Goal: Find specific page/section: Find specific page/section

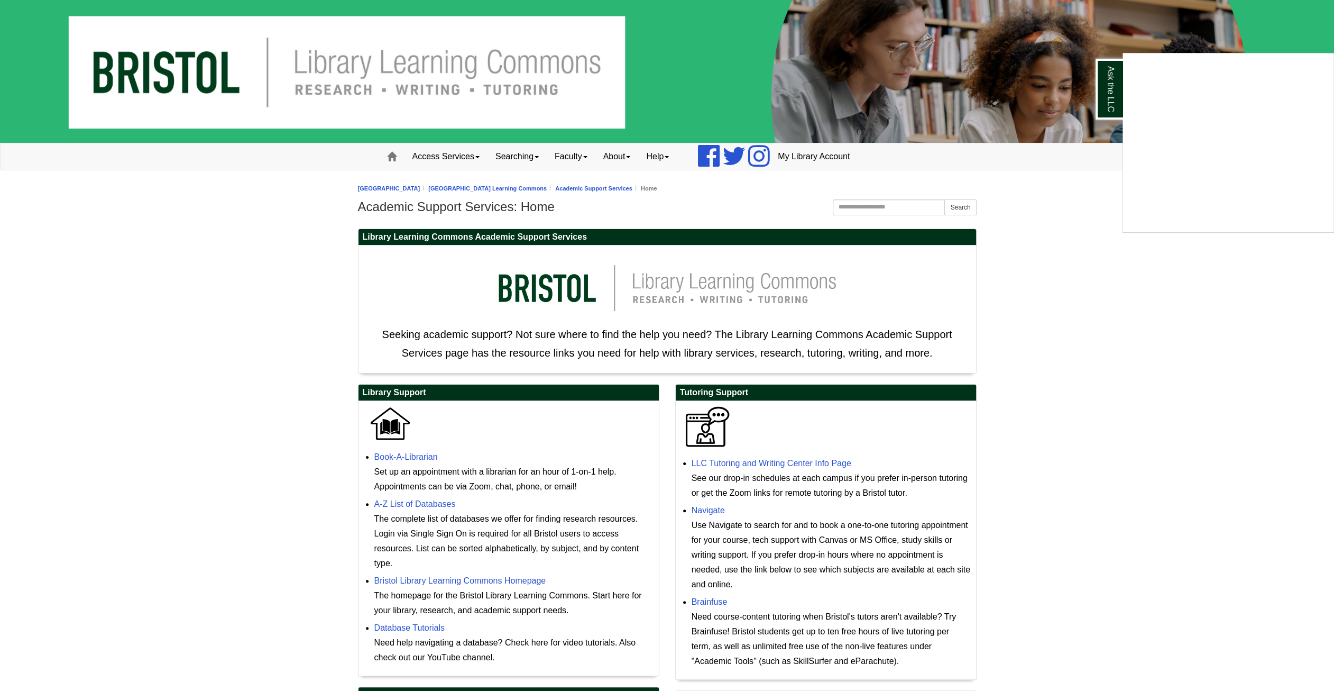
click at [722, 463] on div "Ask the LLC" at bounding box center [667, 345] width 1334 height 691
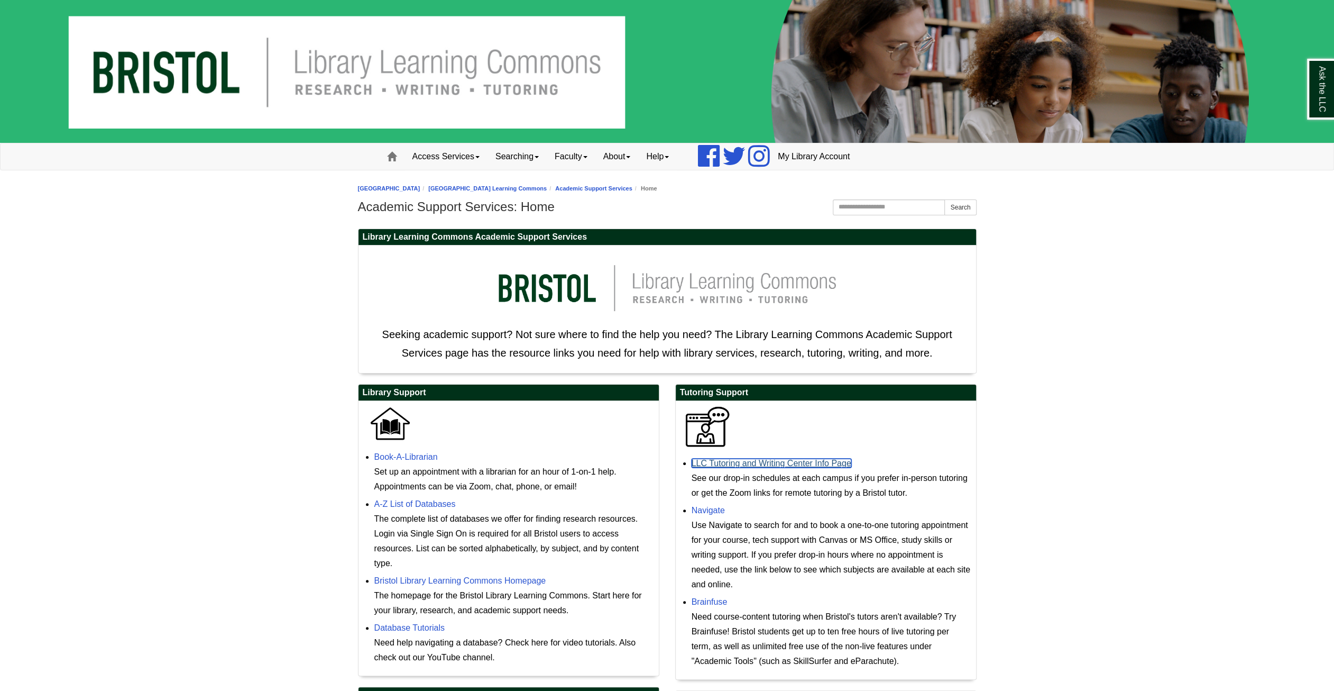
click at [752, 464] on link "LLC Tutoring and Writing Center Info Page" at bounding box center [772, 462] width 160 height 9
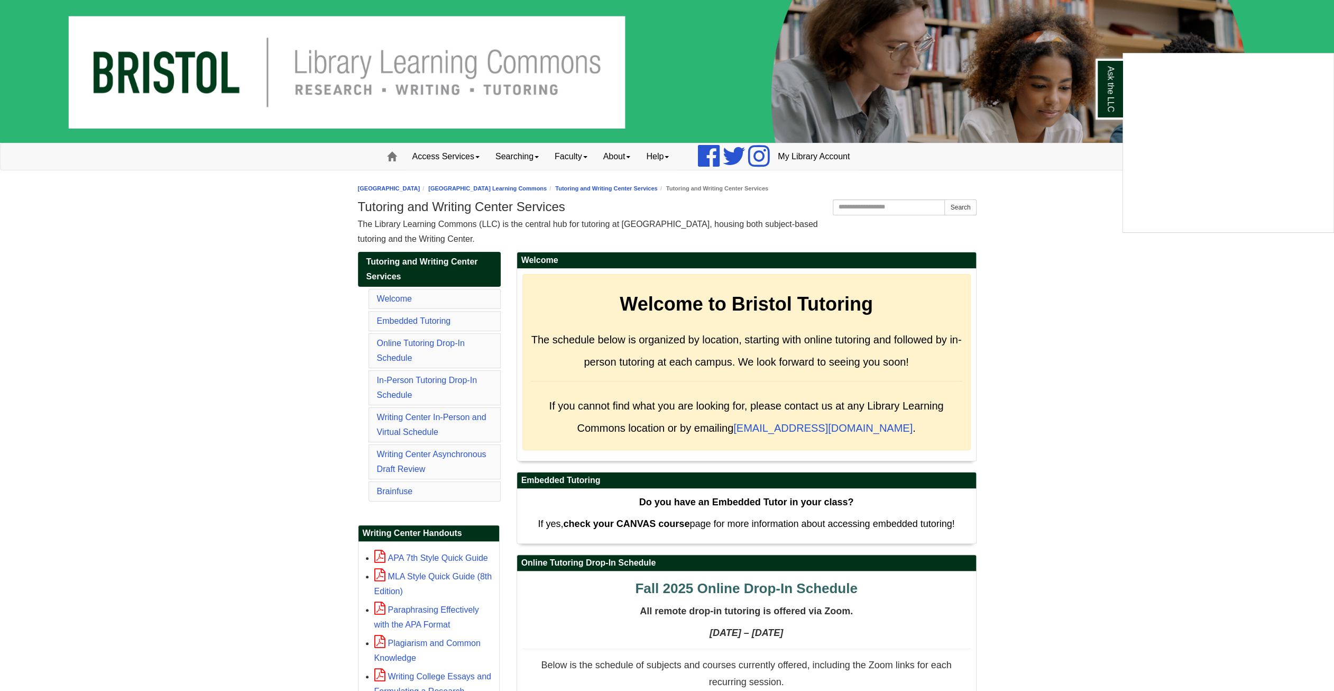
click at [1175, 443] on div "Ask the LLC" at bounding box center [667, 345] width 1334 height 691
